Goal: Task Accomplishment & Management: Manage account settings

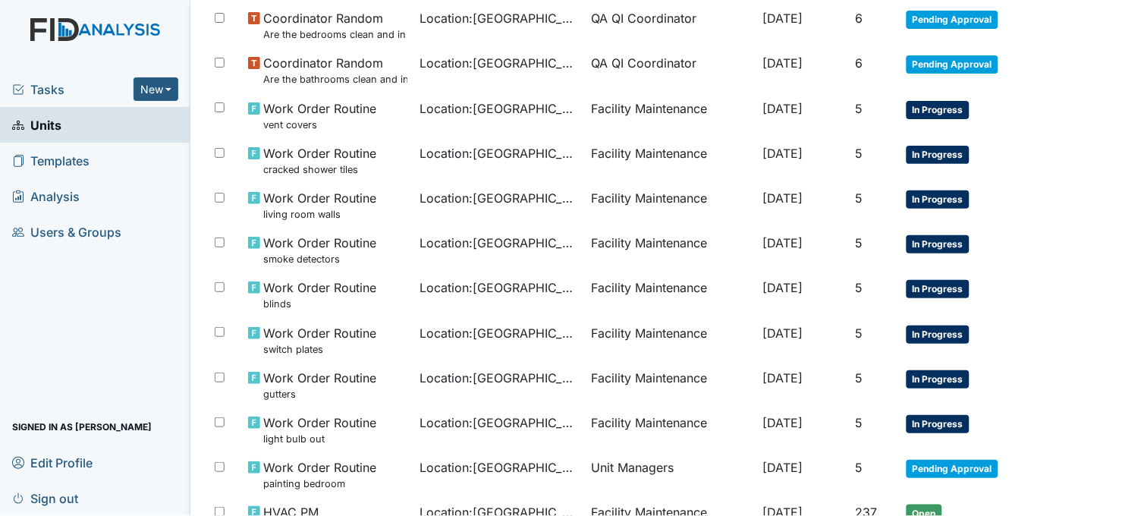
scroll to position [1011, 0]
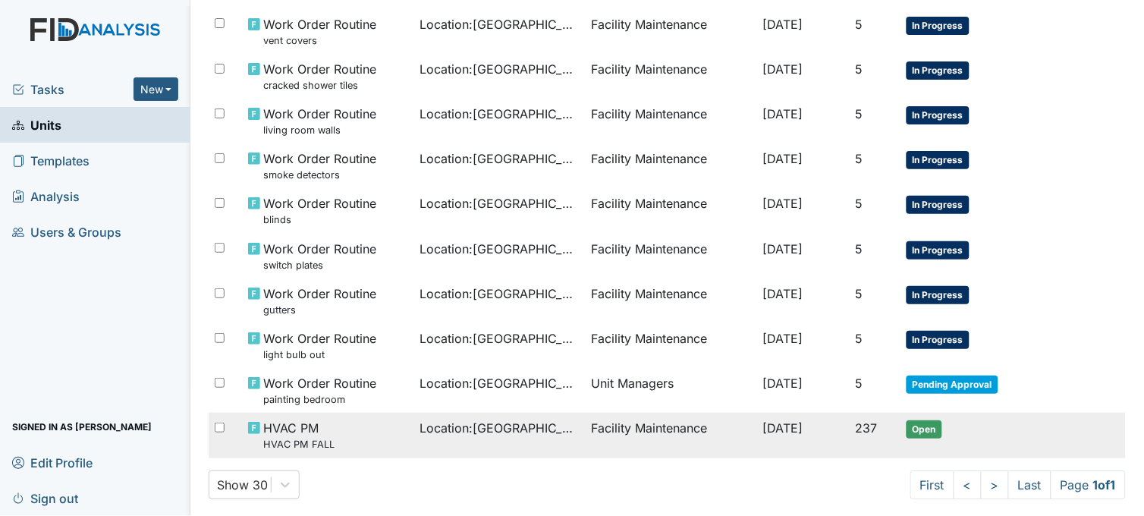
click at [429, 433] on span "Location : Beaufort Heights" at bounding box center [498, 428] width 159 height 18
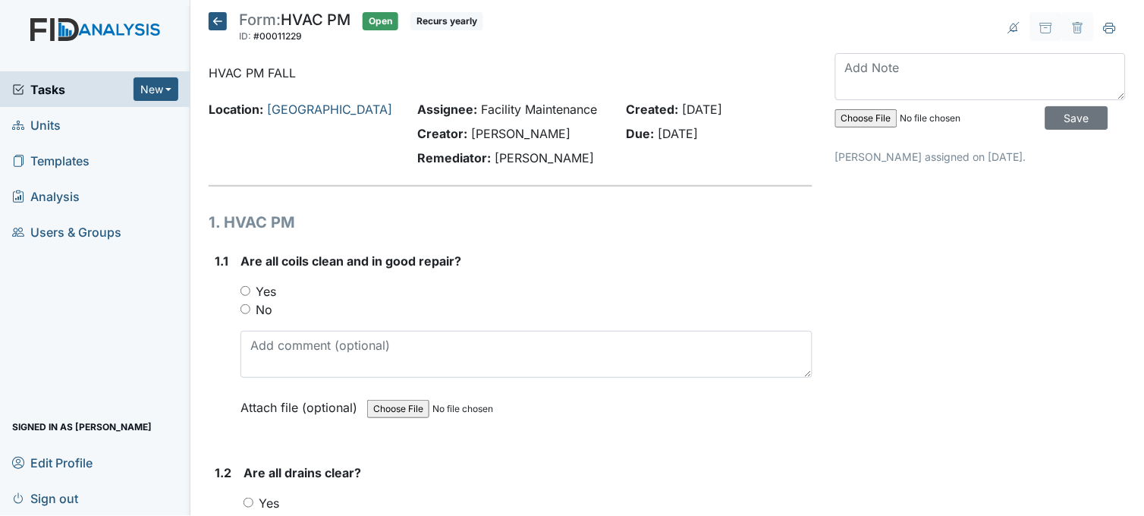
click at [220, 23] on icon at bounding box center [218, 21] width 18 height 18
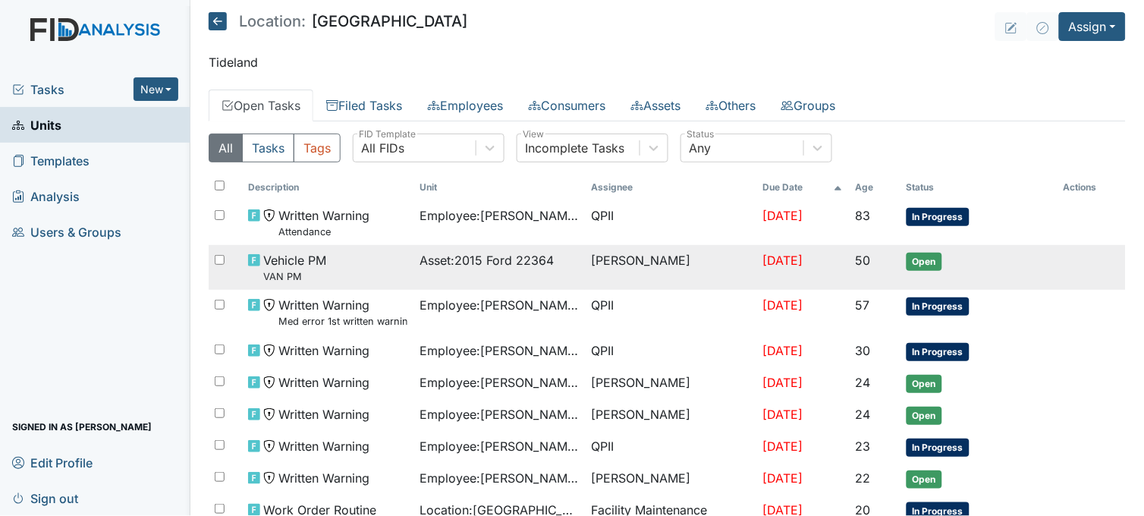
click at [521, 263] on span "Asset : 2015 Ford 22364" at bounding box center [486, 260] width 134 height 18
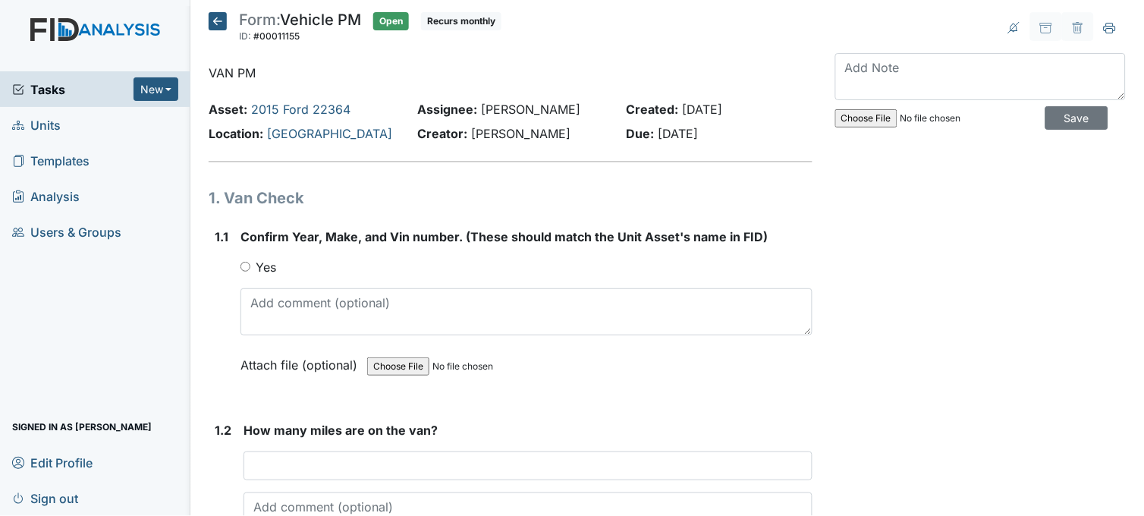
click at [218, 24] on icon at bounding box center [218, 21] width 18 height 18
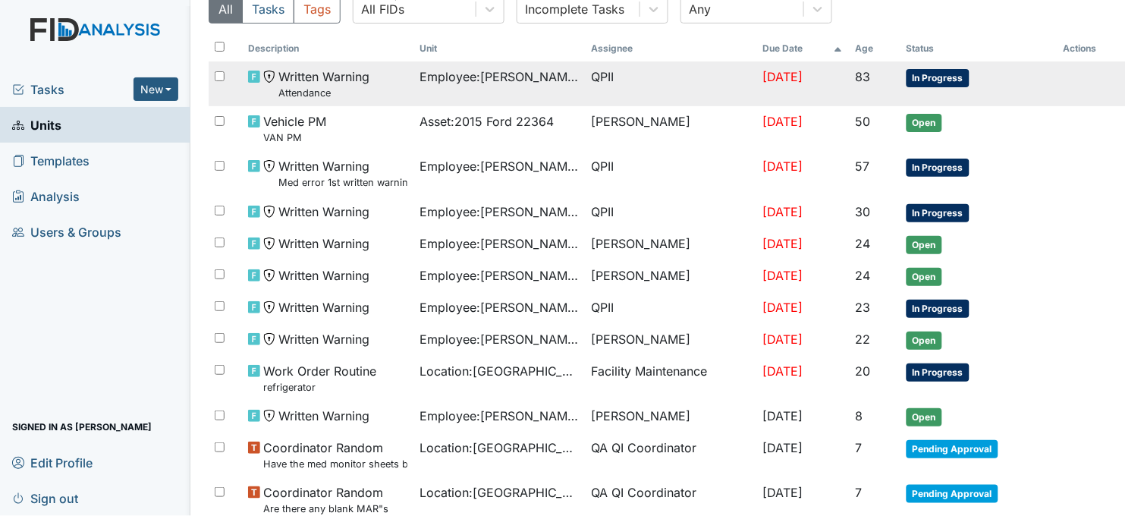
scroll to position [168, 0]
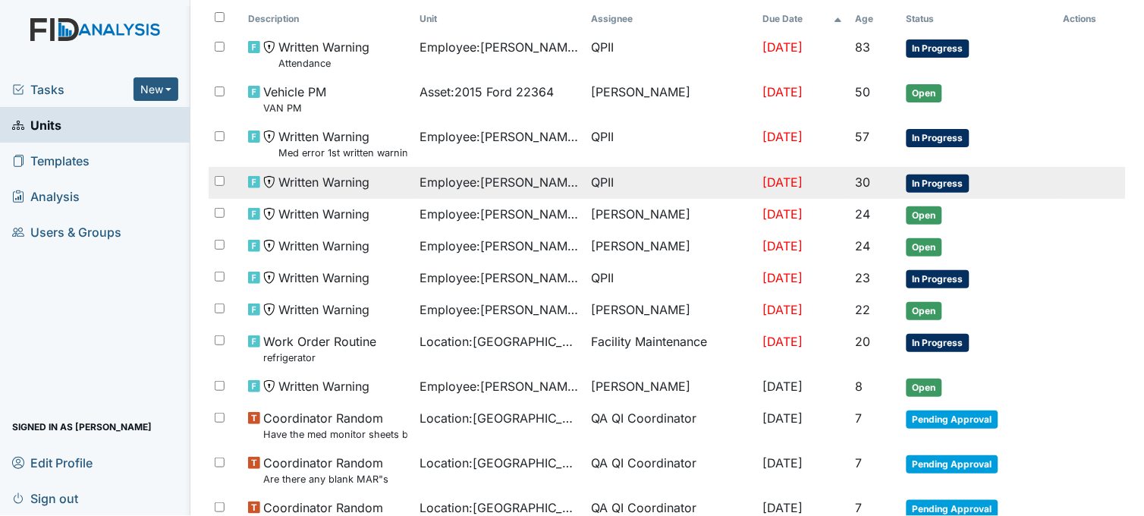
click at [438, 177] on span "Employee : Sessoms, Jolicia" at bounding box center [498, 182] width 159 height 18
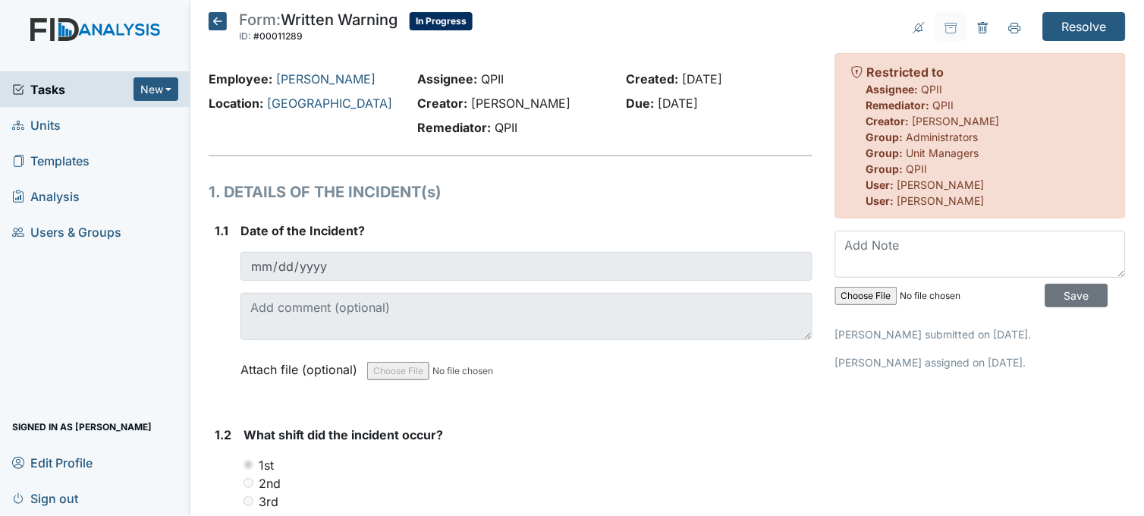
click at [223, 21] on icon at bounding box center [218, 21] width 18 height 18
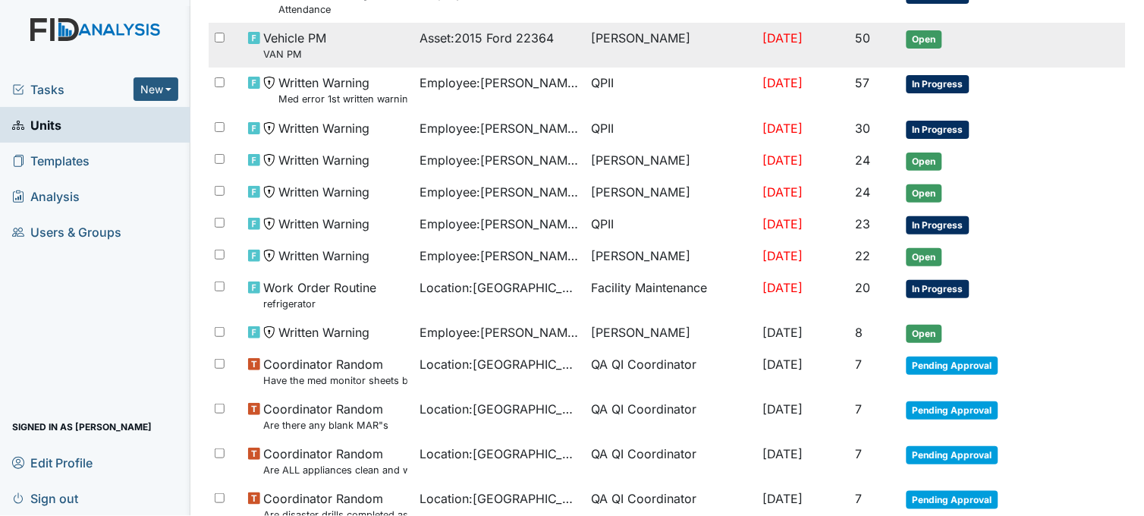
scroll to position [253, 0]
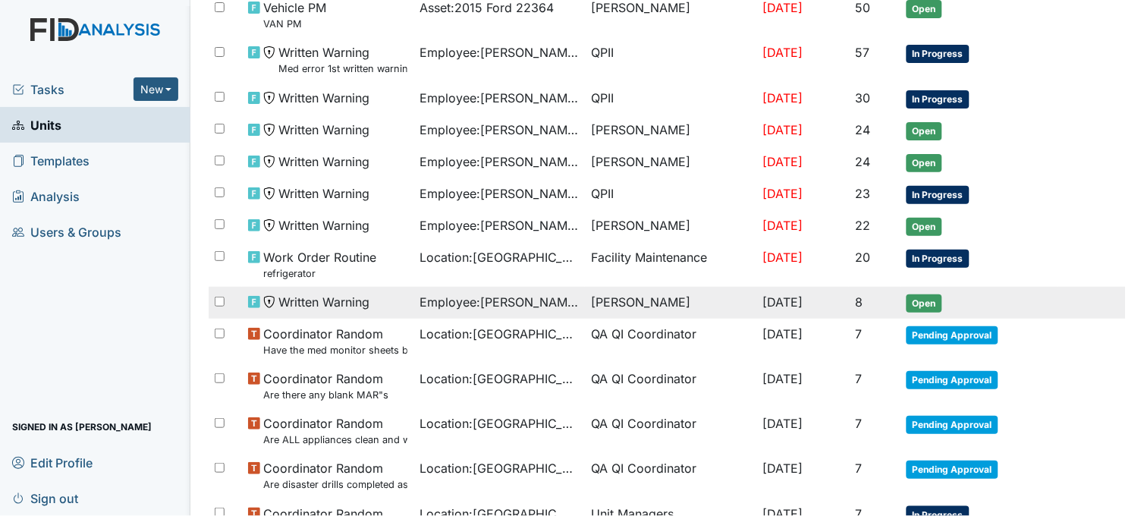
click at [537, 300] on span "Employee : Glover, Regina" at bounding box center [498, 302] width 159 height 18
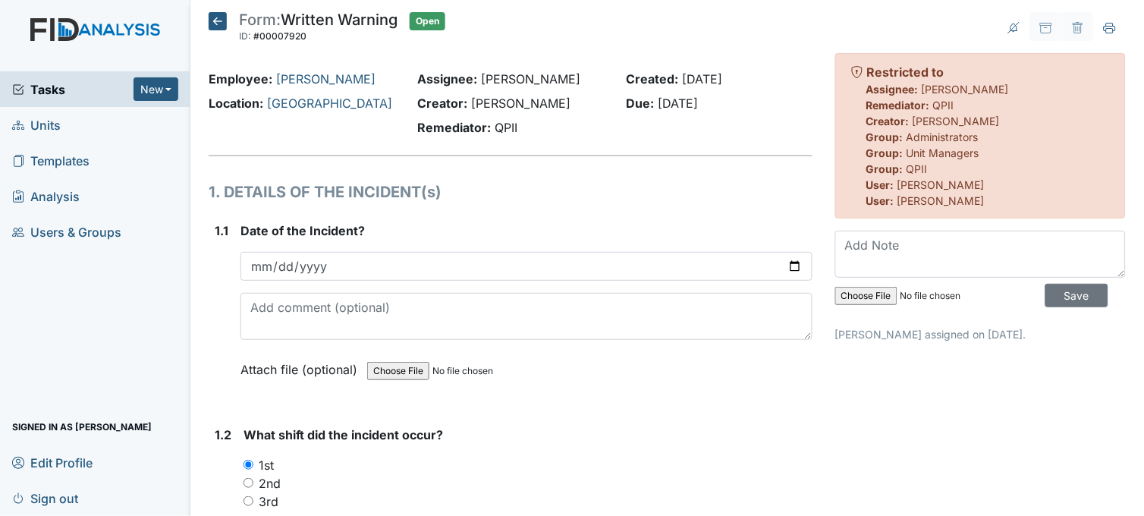
click at [209, 20] on icon at bounding box center [218, 21] width 18 height 18
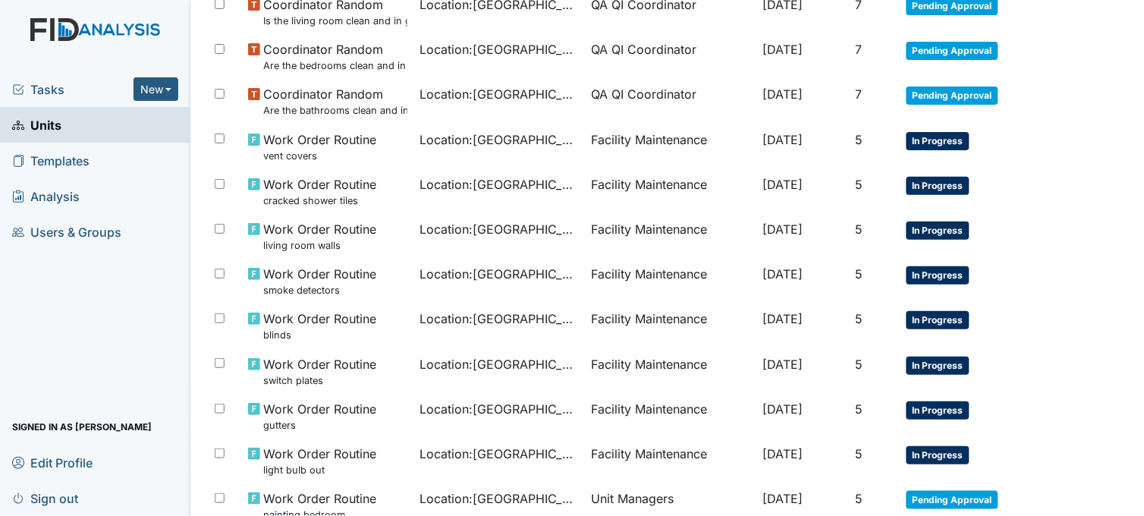
scroll to position [927, 0]
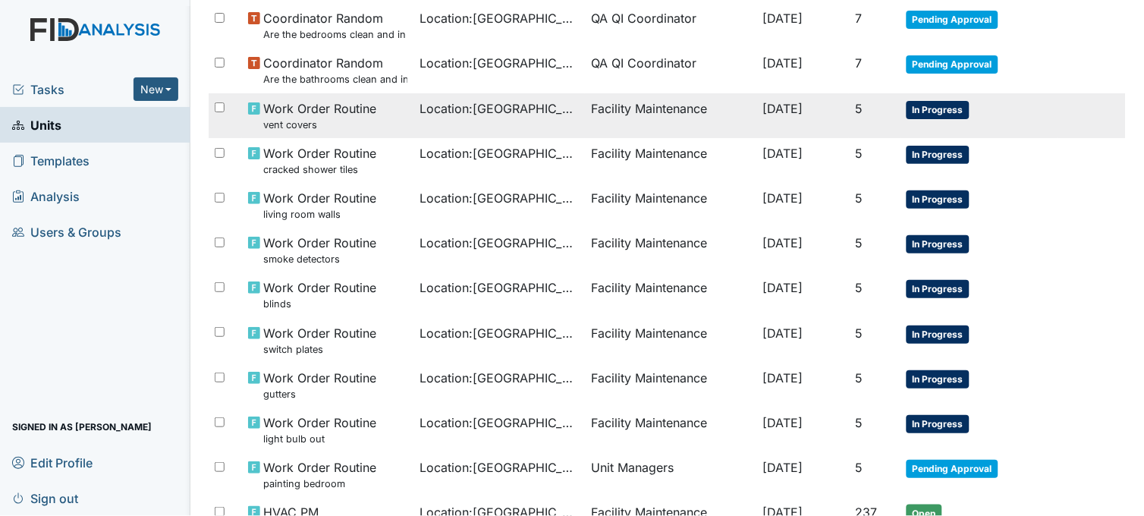
click at [470, 123] on td "Location : Beaufort Heights" at bounding box center [498, 115] width 171 height 45
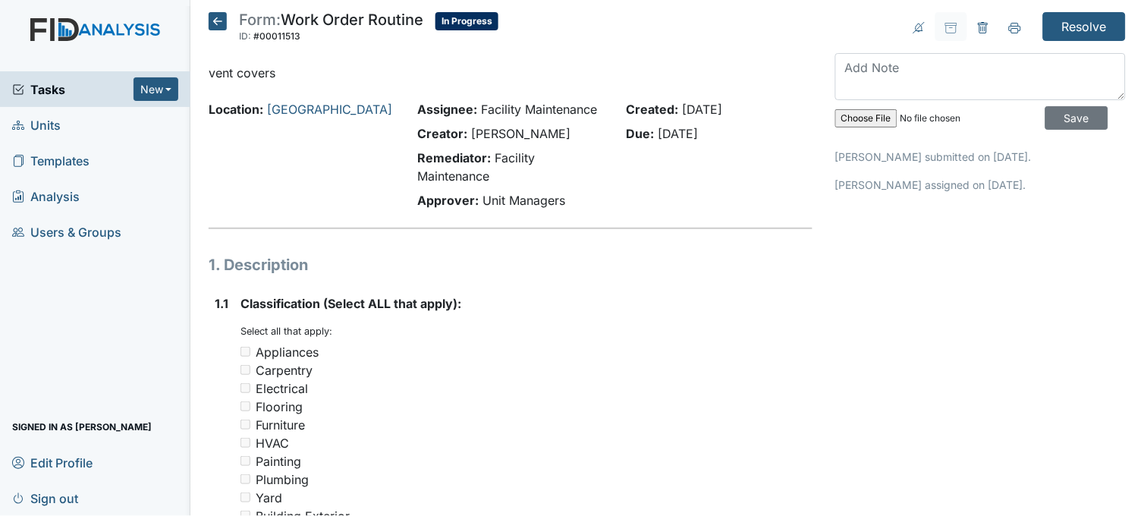
click at [217, 23] on icon at bounding box center [218, 21] width 18 height 18
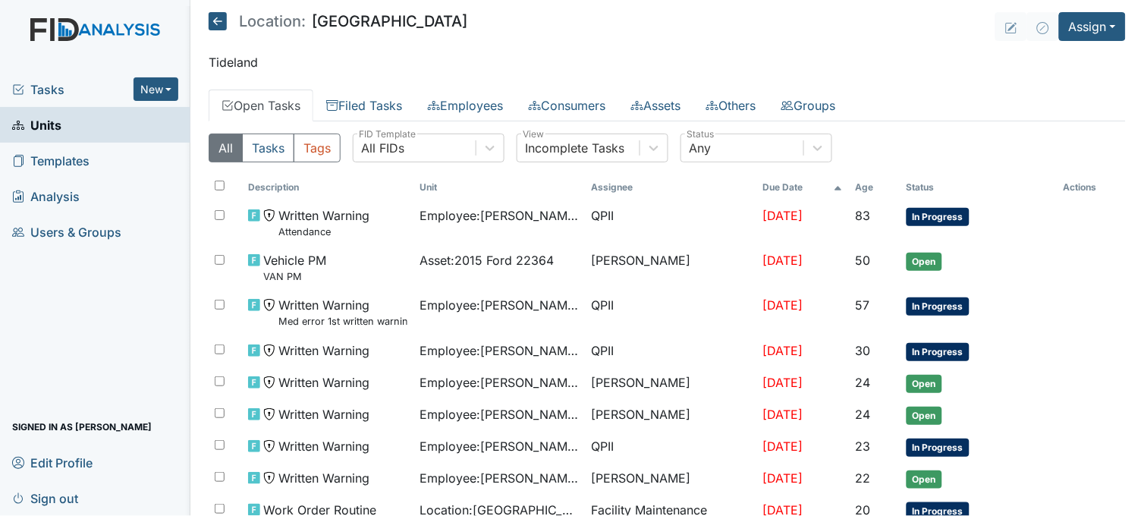
click at [49, 81] on span "Tasks" at bounding box center [72, 89] width 121 height 18
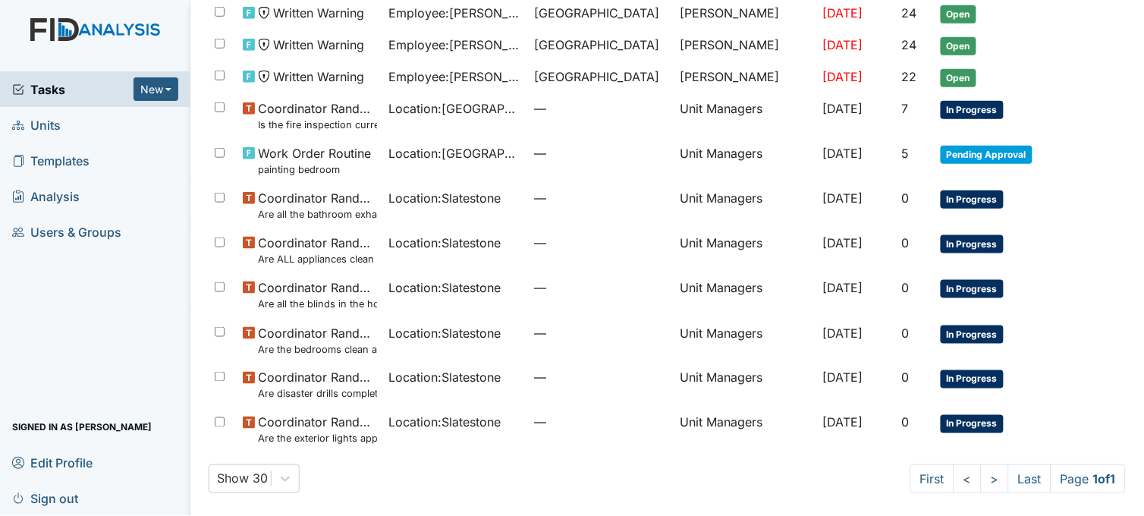
scroll to position [267, 0]
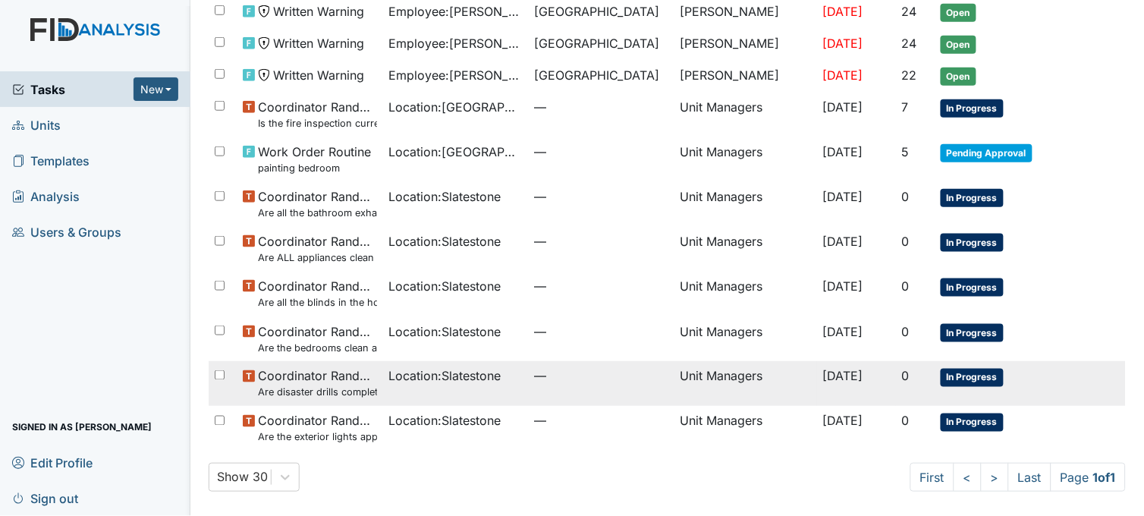
click at [437, 376] on span "Location : Slatestone" at bounding box center [445, 376] width 112 height 18
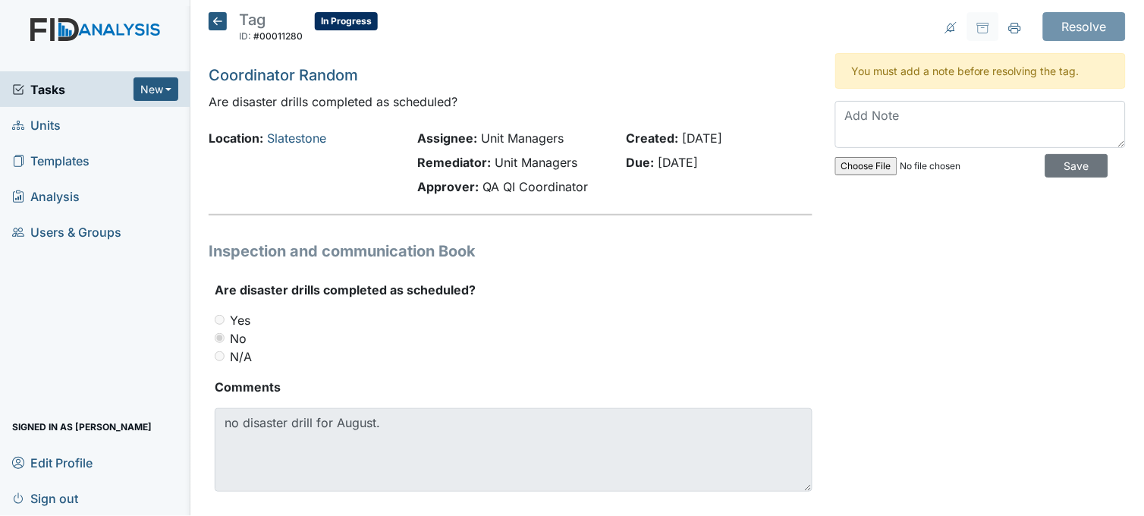
click at [66, 119] on link "Units" at bounding box center [95, 125] width 190 height 36
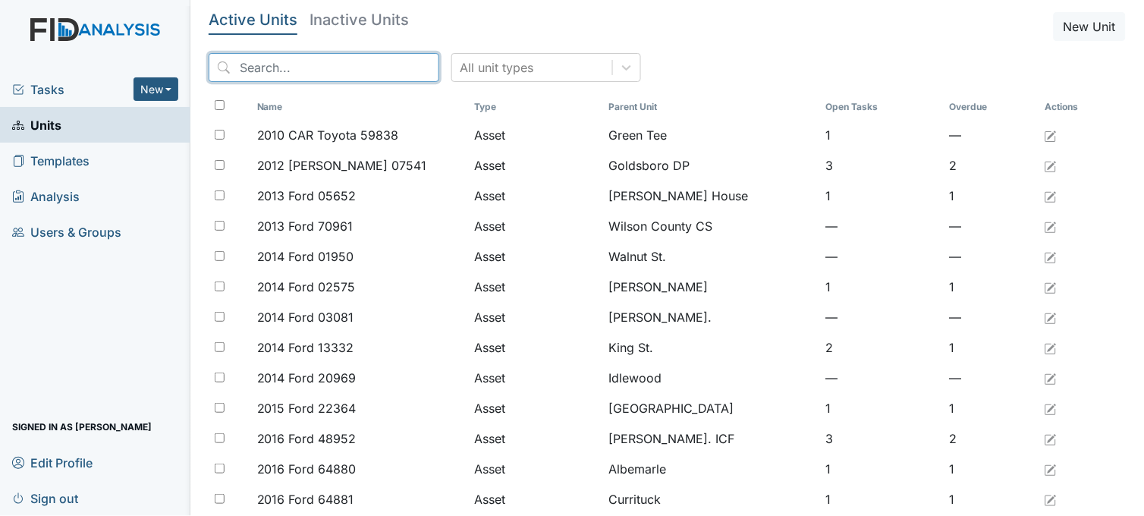
click at [303, 63] on input "search" at bounding box center [324, 67] width 231 height 29
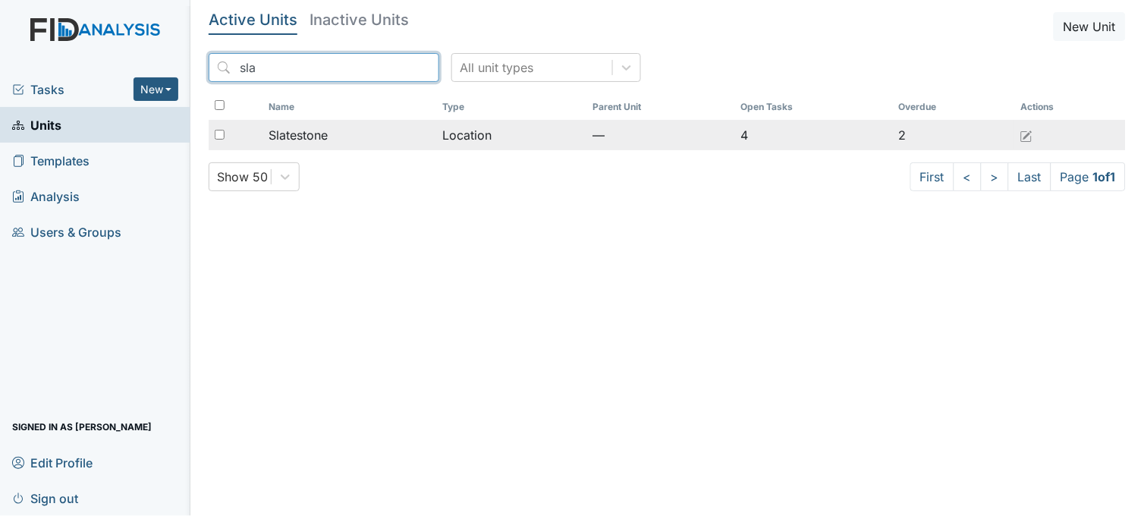
type input "sla"
click at [327, 137] on span "Slatestone" at bounding box center [298, 135] width 59 height 18
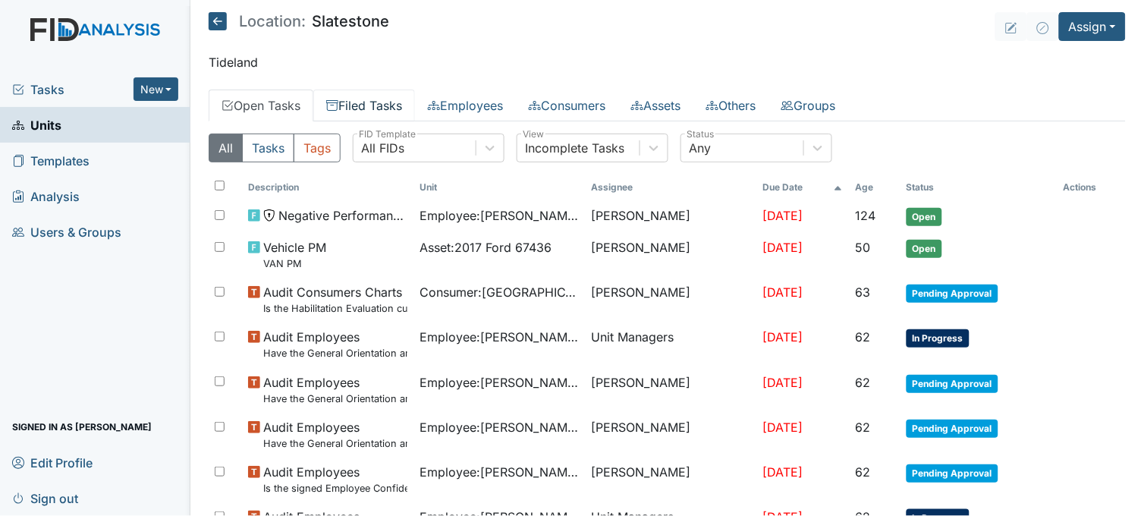
click at [382, 101] on link "Filed Tasks" at bounding box center [364, 106] width 102 height 32
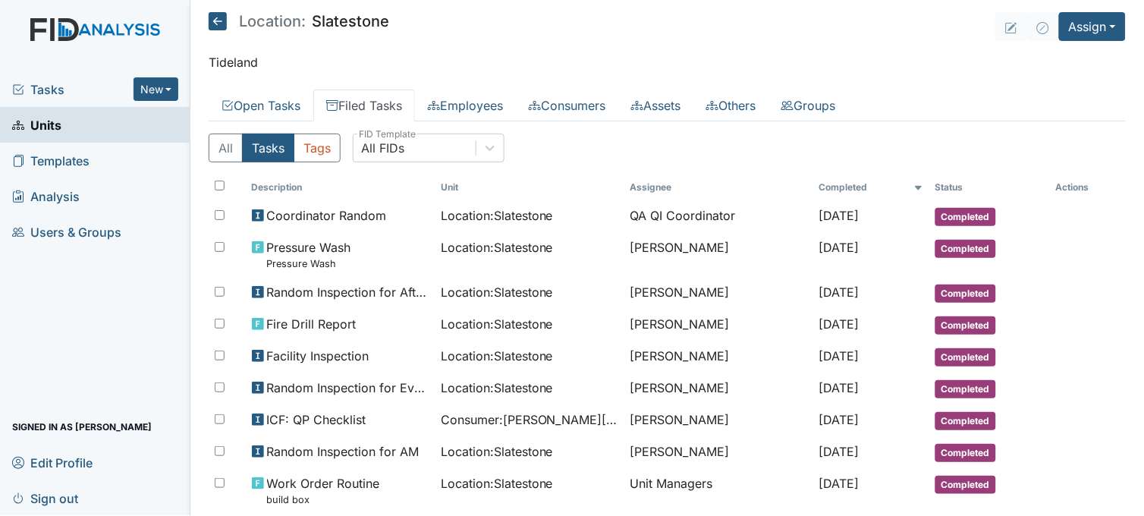
click at [55, 86] on span "Tasks" at bounding box center [72, 89] width 121 height 18
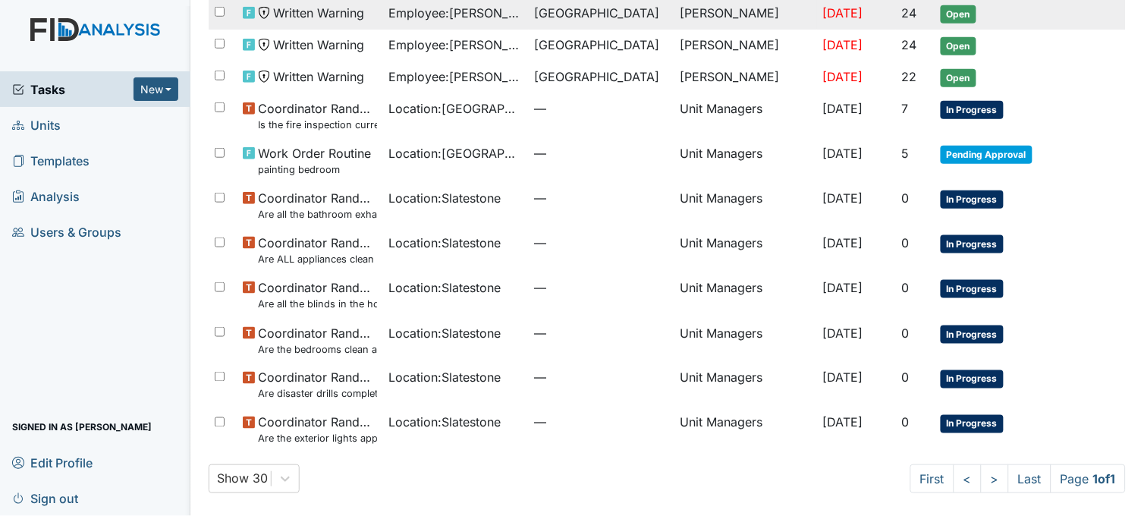
scroll to position [267, 0]
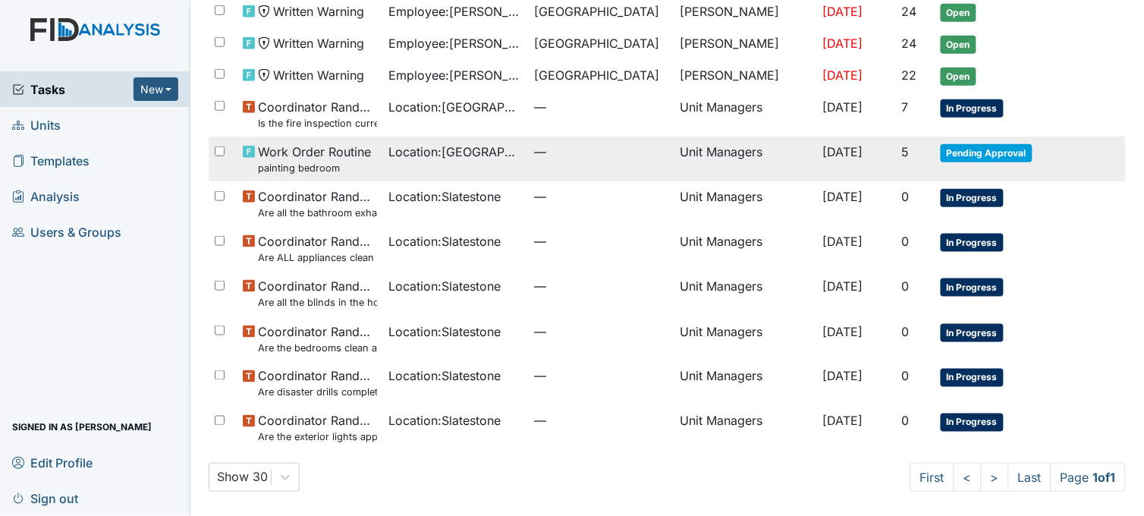
click at [498, 156] on span "Location : Beaufort Heights" at bounding box center [455, 152] width 133 height 18
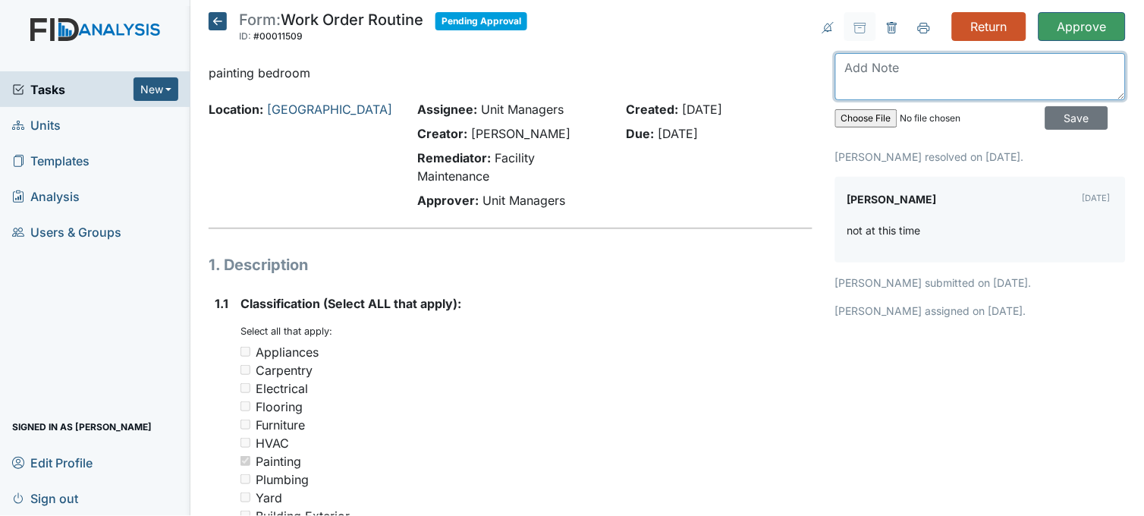
click at [960, 77] on textarea at bounding box center [980, 76] width 291 height 47
type textarea "not at this time"
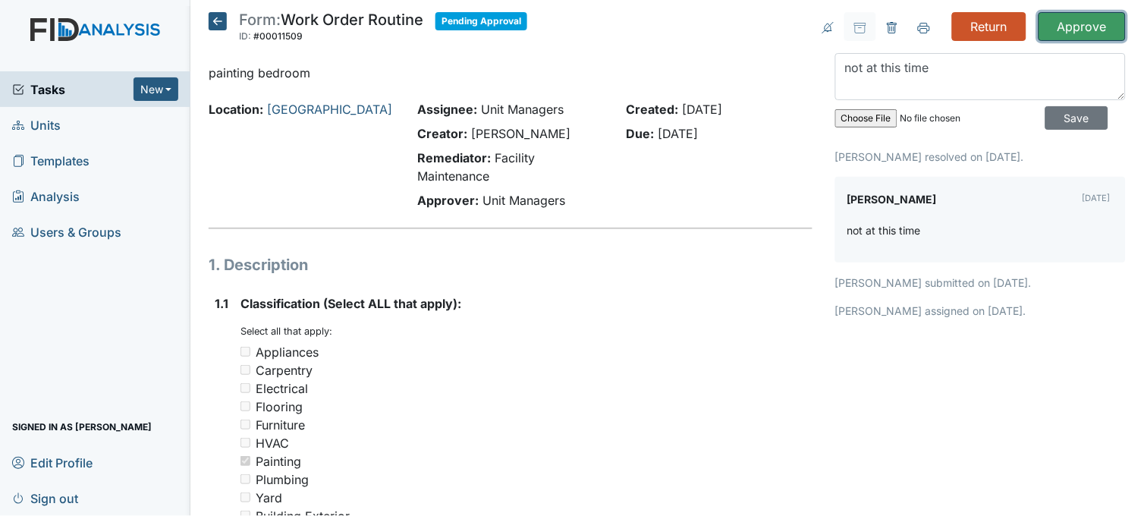
click at [1085, 20] on input "Approve" at bounding box center [1081, 26] width 87 height 29
click at [1045, 110] on input "Save" at bounding box center [1076, 118] width 63 height 24
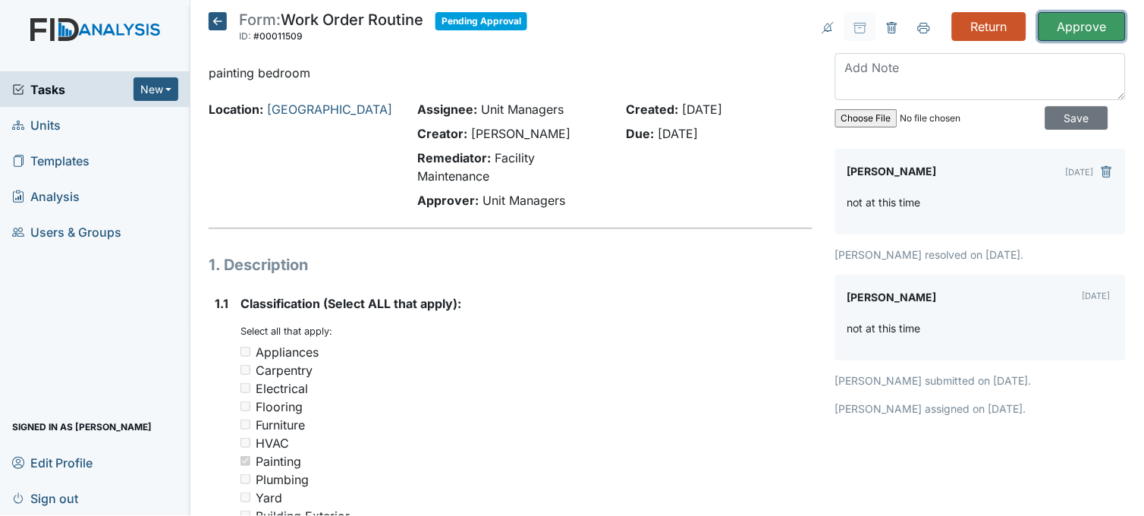
click at [1056, 29] on input "Approve" at bounding box center [1081, 26] width 87 height 29
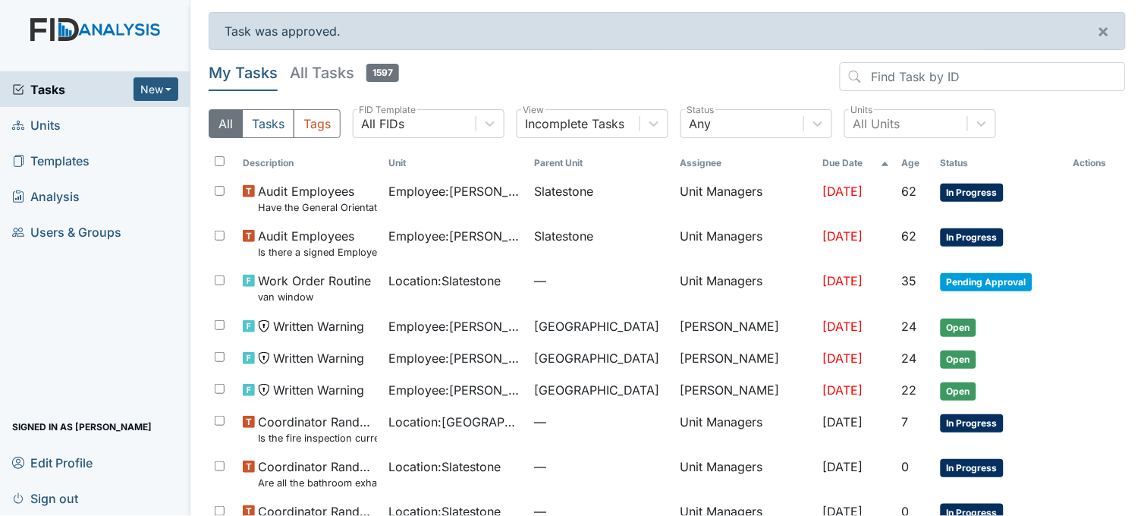
click at [85, 118] on link "Units" at bounding box center [95, 125] width 190 height 36
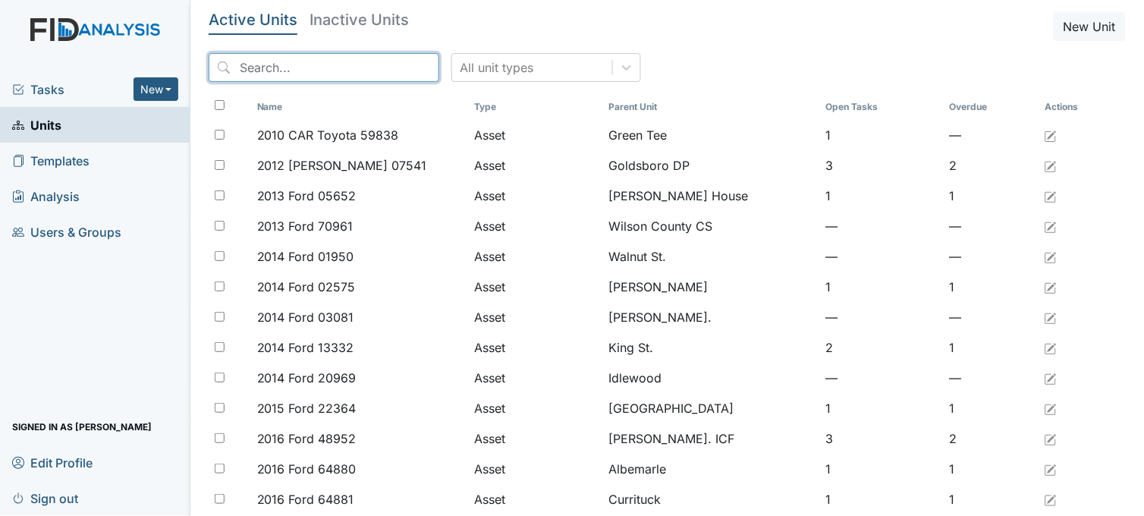
click at [363, 62] on input "search" at bounding box center [324, 67] width 231 height 29
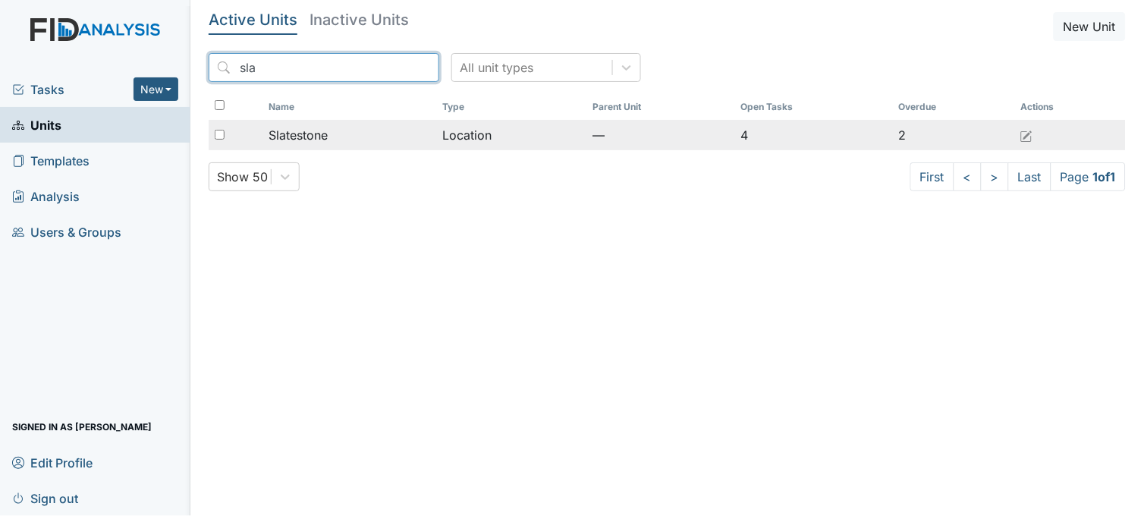
type input "sla"
click at [360, 124] on td "Slatestone" at bounding box center [349, 135] width 174 height 30
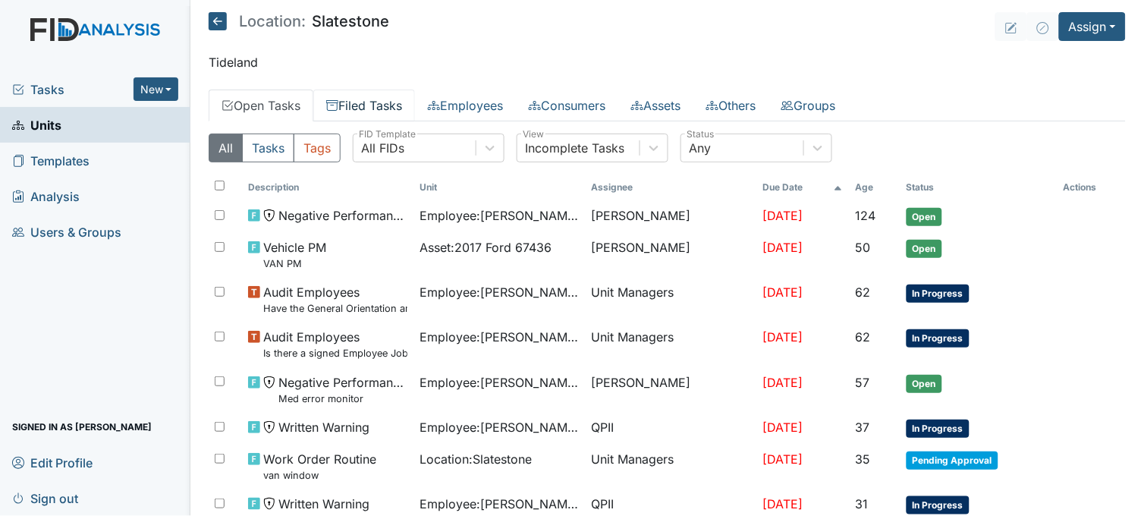
click at [385, 101] on link "Filed Tasks" at bounding box center [364, 106] width 102 height 32
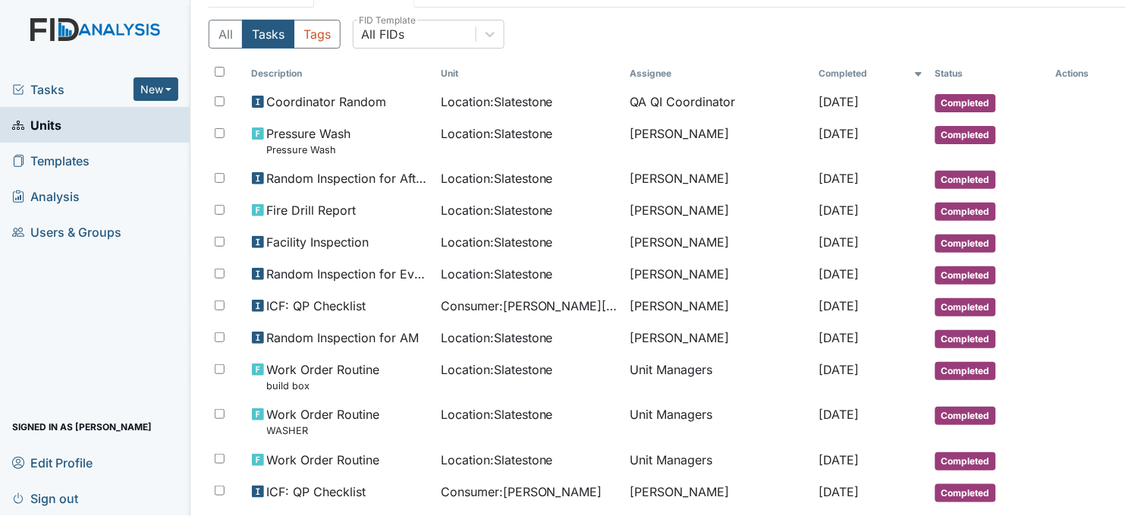
scroll to position [84, 0]
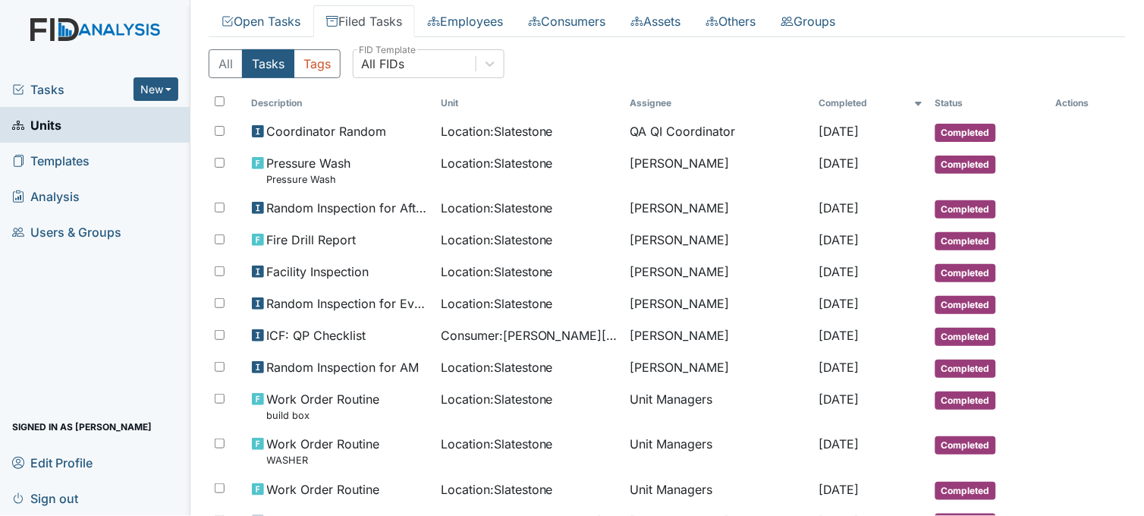
click at [49, 86] on span "Tasks" at bounding box center [72, 89] width 121 height 18
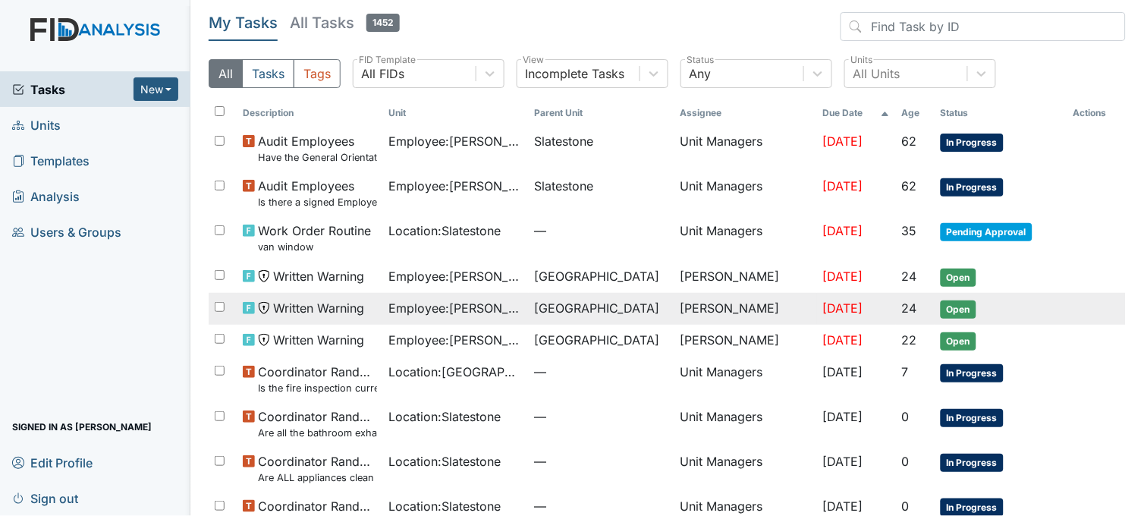
scroll to position [222, 0]
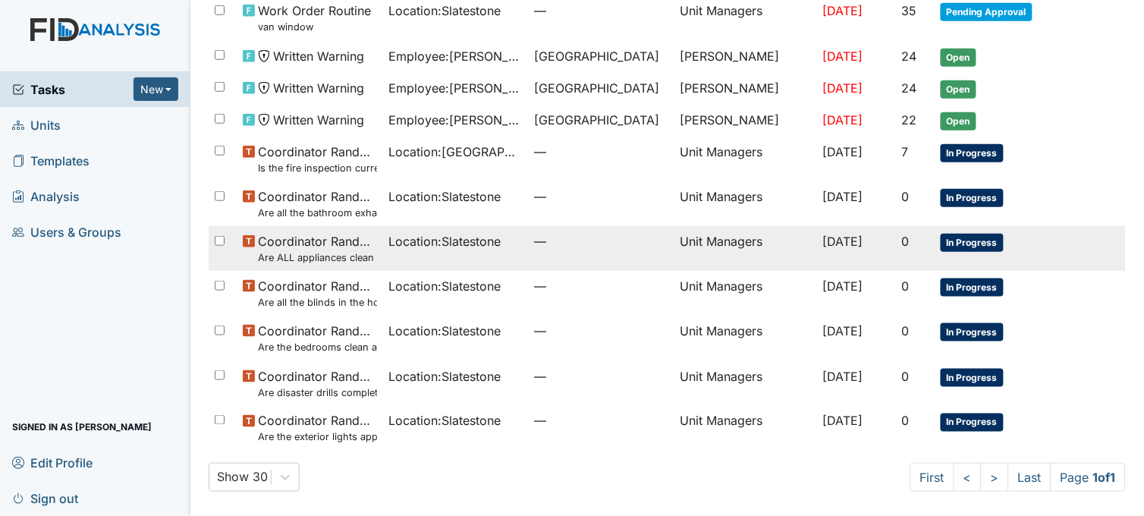
click at [428, 254] on td "Location : Slatestone" at bounding box center [456, 248] width 146 height 45
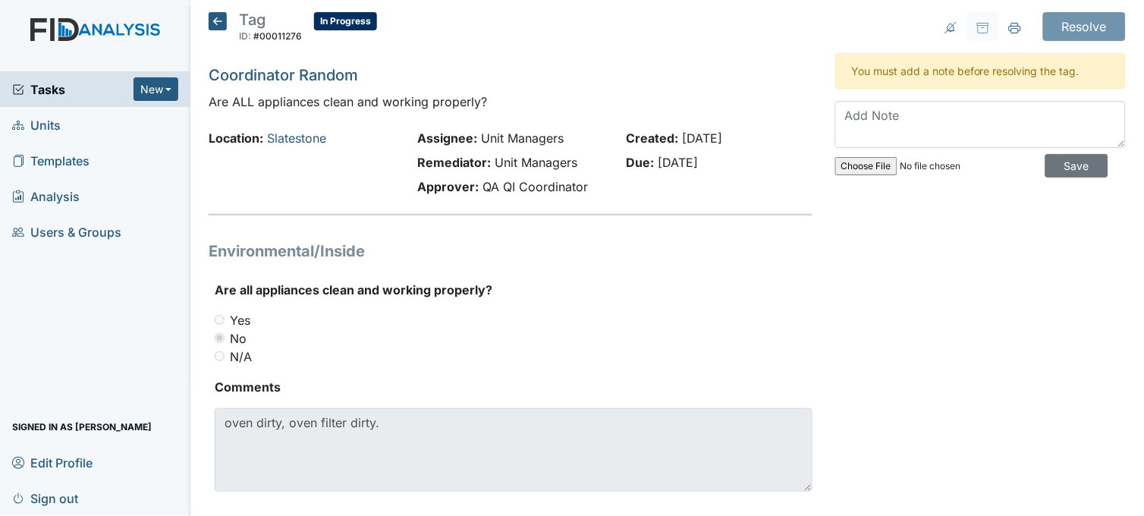
click at [214, 16] on icon at bounding box center [218, 21] width 18 height 18
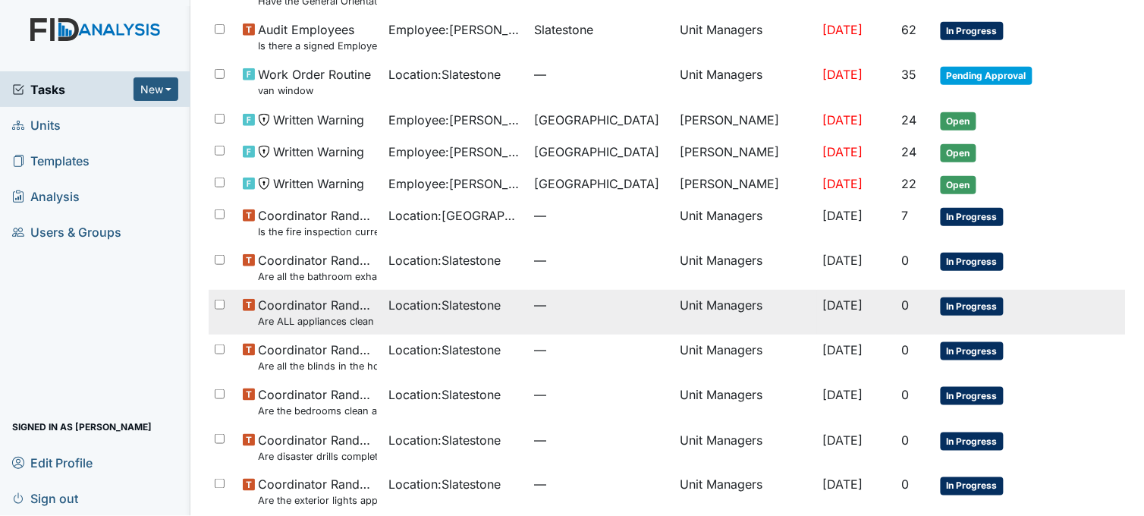
scroll to position [222, 0]
